Goal: Information Seeking & Learning: Learn about a topic

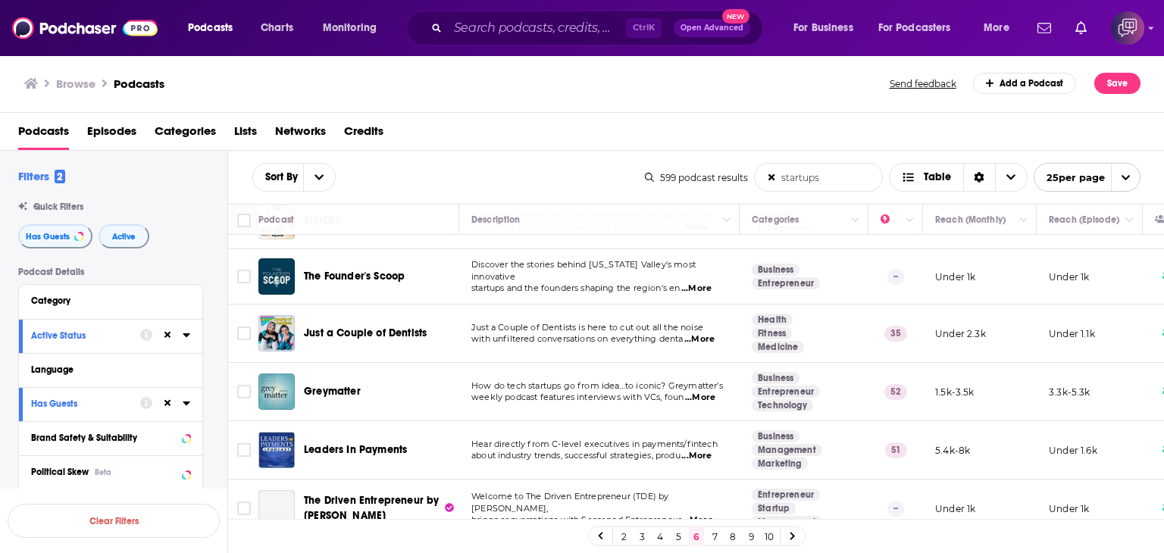
scroll to position [303, 0]
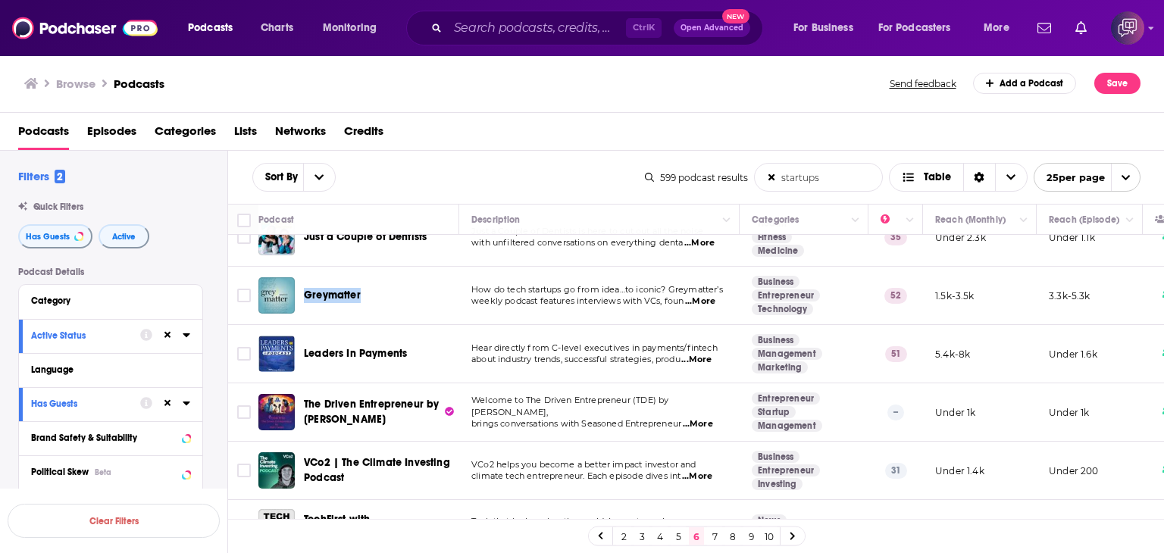
drag, startPoint x: 303, startPoint y: 275, endPoint x: 386, endPoint y: 275, distance: 82.6
click at [386, 277] on div "Greymatter" at bounding box center [359, 295] width 203 height 36
copy span "Greymatter"
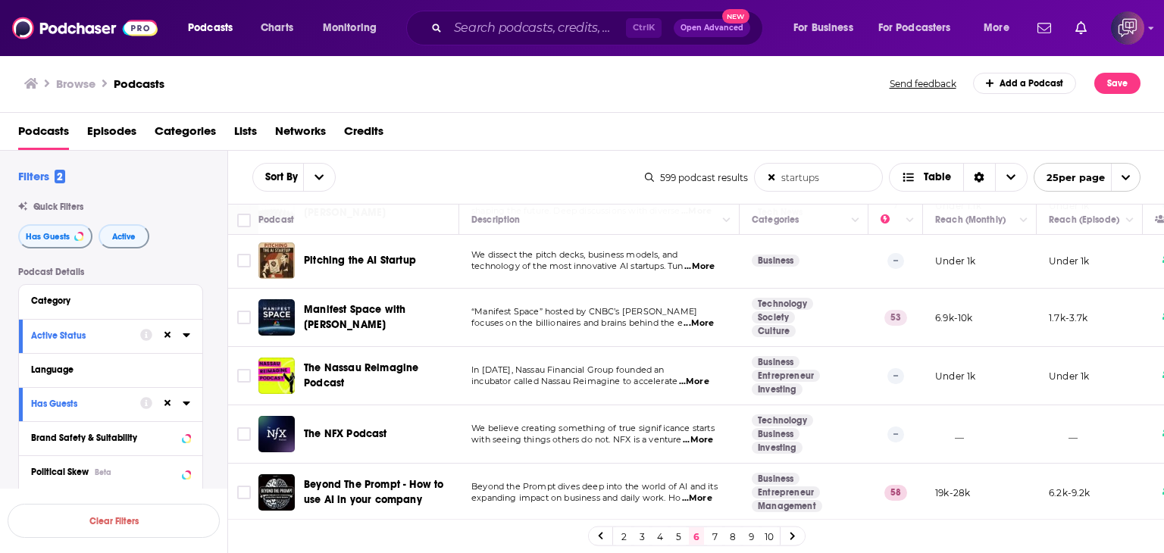
scroll to position [682, 0]
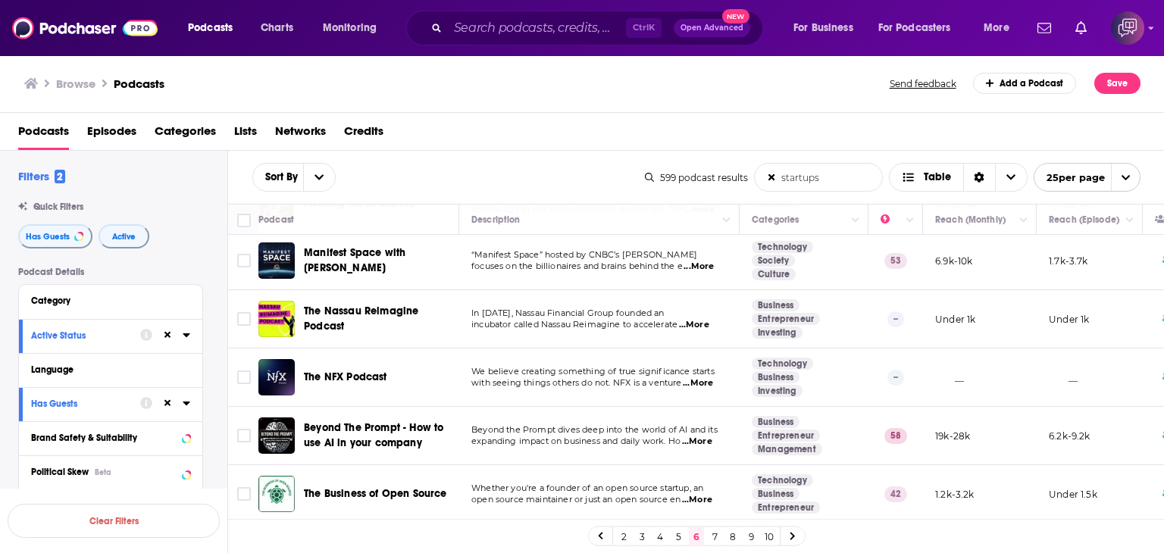
click at [707, 437] on span "...More" at bounding box center [697, 442] width 30 height 12
click at [304, 410] on td "Beyond The Prompt - How to use AI in your company" at bounding box center [358, 436] width 201 height 58
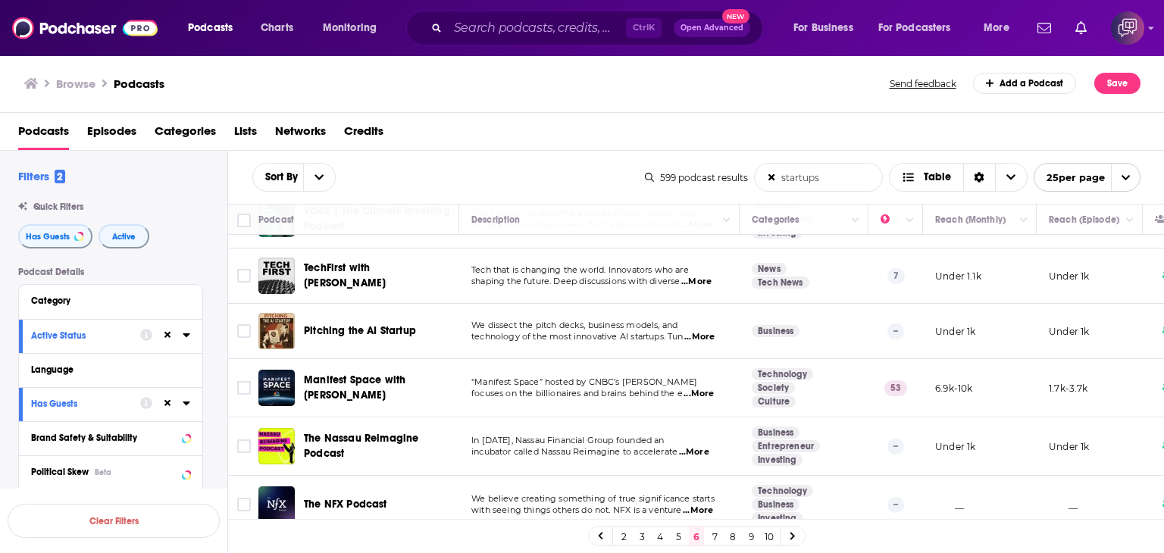
scroll to position [606, 0]
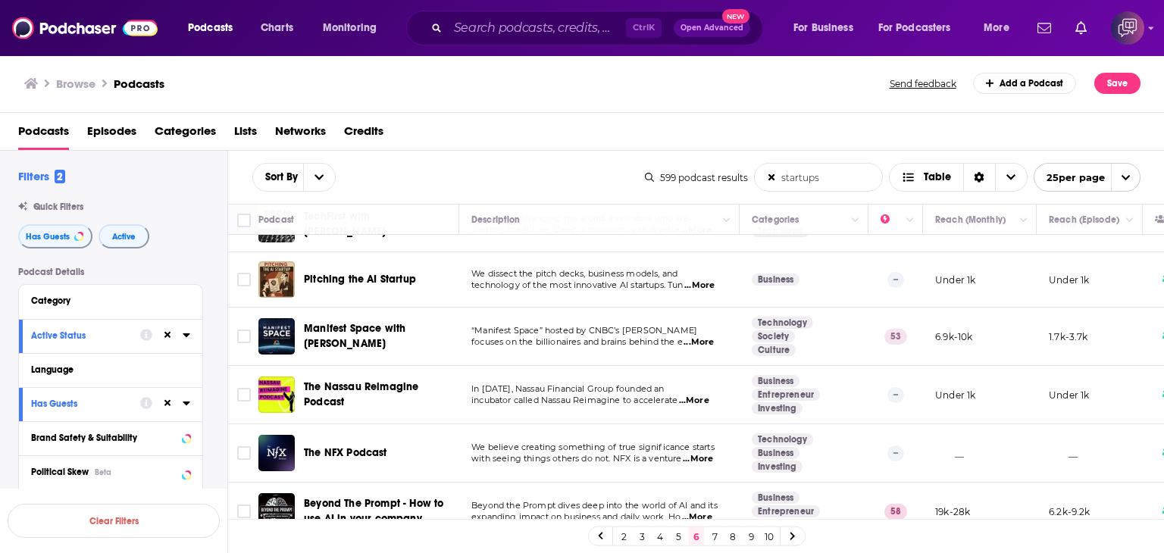
click at [706, 340] on span "...More" at bounding box center [699, 343] width 30 height 12
click at [461, 93] on div "Browse Podcasts" at bounding box center [457, 83] width 867 height 21
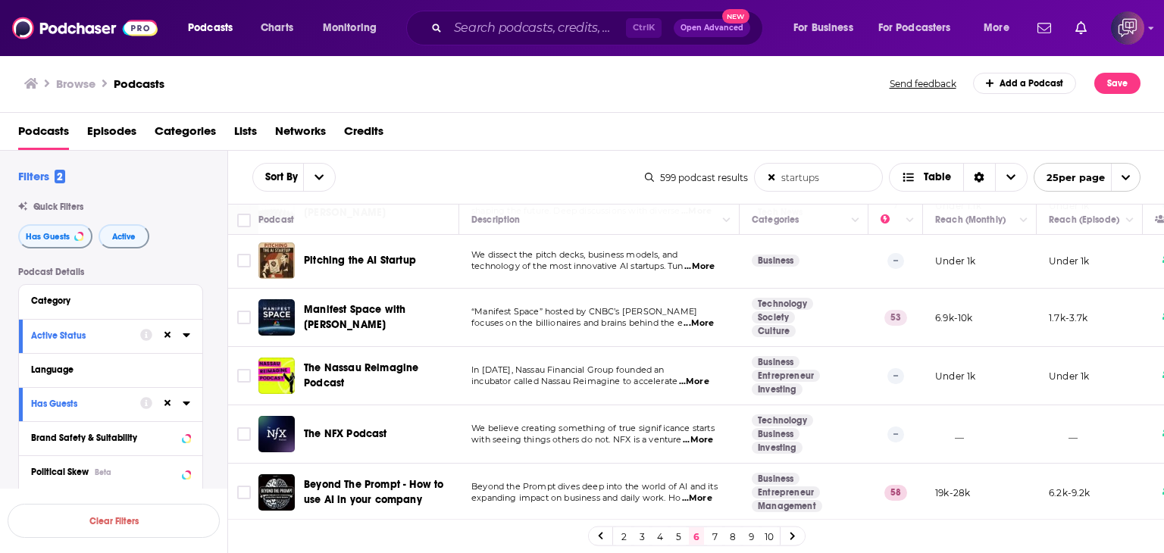
scroll to position [682, 0]
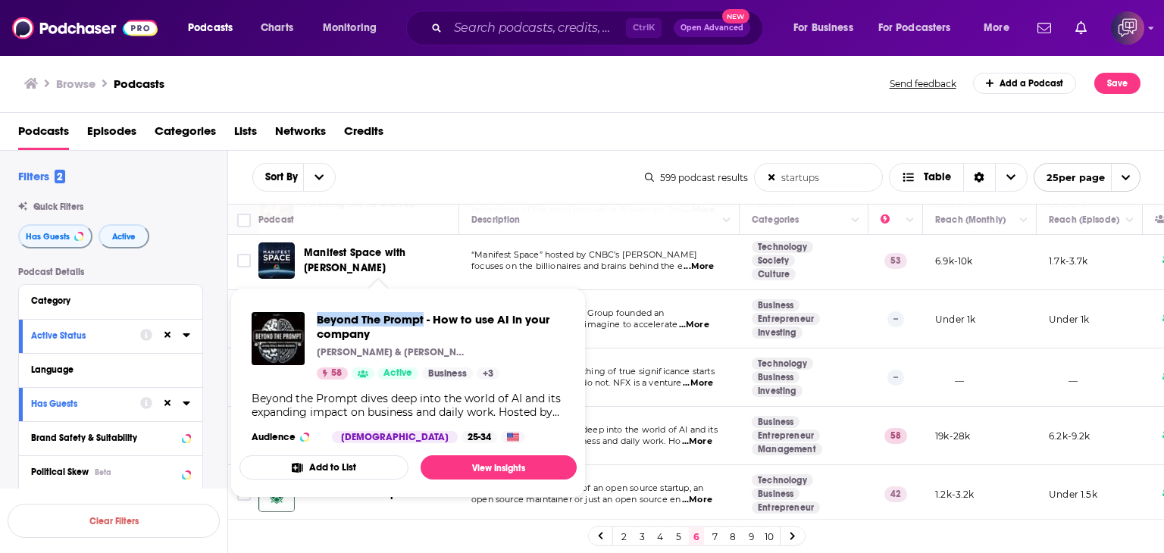
drag, startPoint x: 315, startPoint y: 304, endPoint x: 424, endPoint y: 305, distance: 109.2
click at [424, 305] on div "Beyond The Prompt - How to use AI in your company [PERSON_NAME] & [PERSON_NAME]…" at bounding box center [408, 377] width 337 height 155
copy span "Beyond The Prompt"
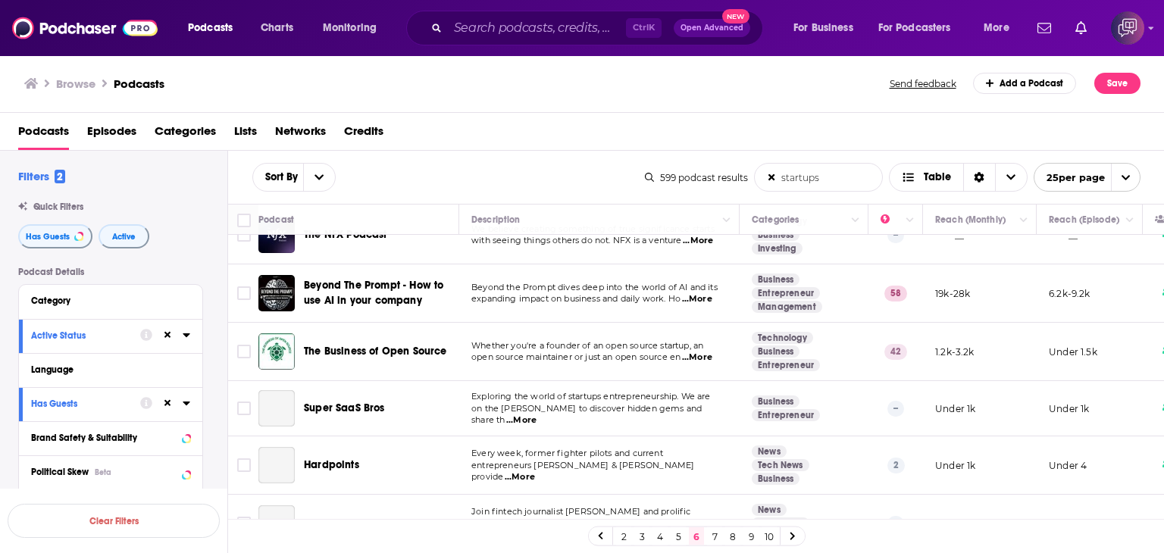
scroll to position [834, 0]
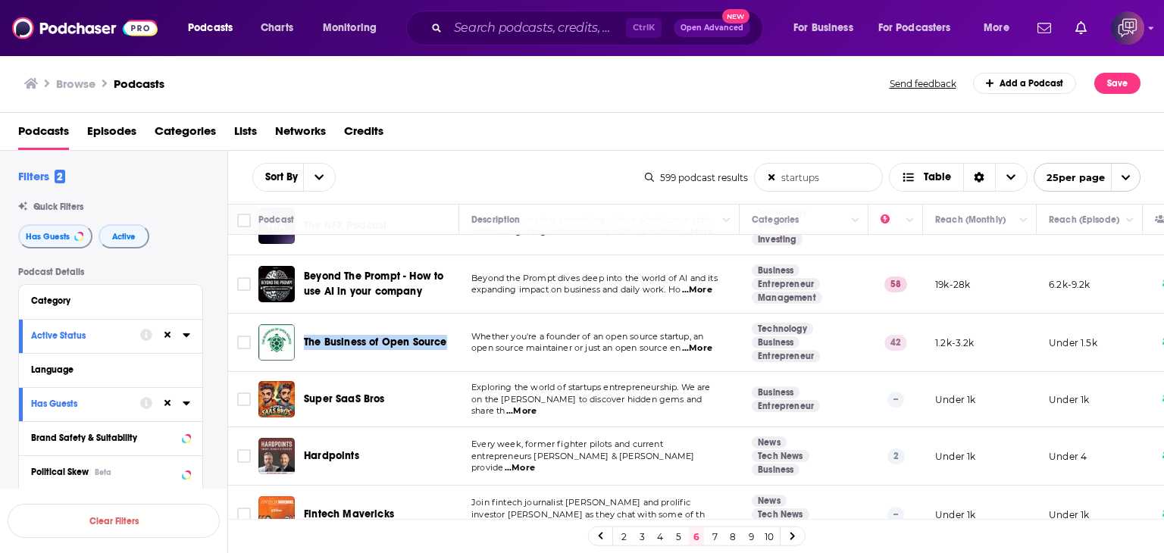
drag, startPoint x: 302, startPoint y: 320, endPoint x: 444, endPoint y: 322, distance: 142.5
click at [444, 322] on td "The Business of Open Source" at bounding box center [358, 343] width 201 height 58
copy span "The Business of Open Source"
